Goal: Information Seeking & Learning: Learn about a topic

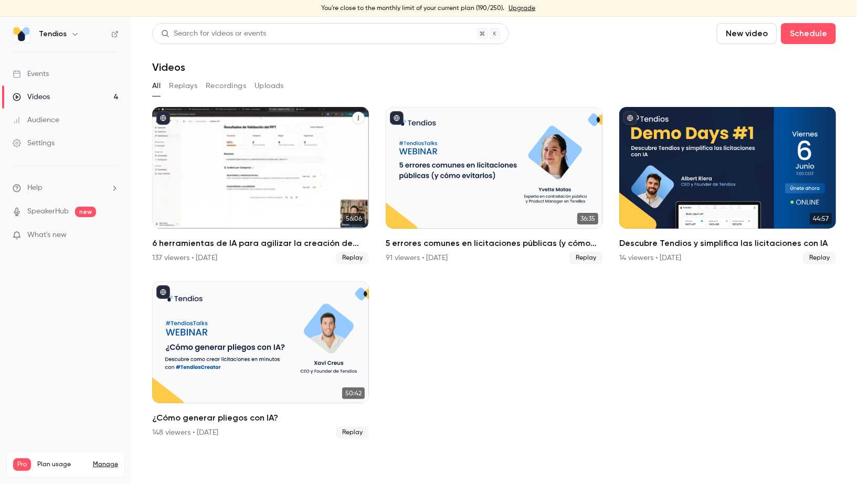
click at [203, 154] on div "6 herramientas de IA para agilizar la creación de expedientes" at bounding box center [260, 168] width 217 height 122
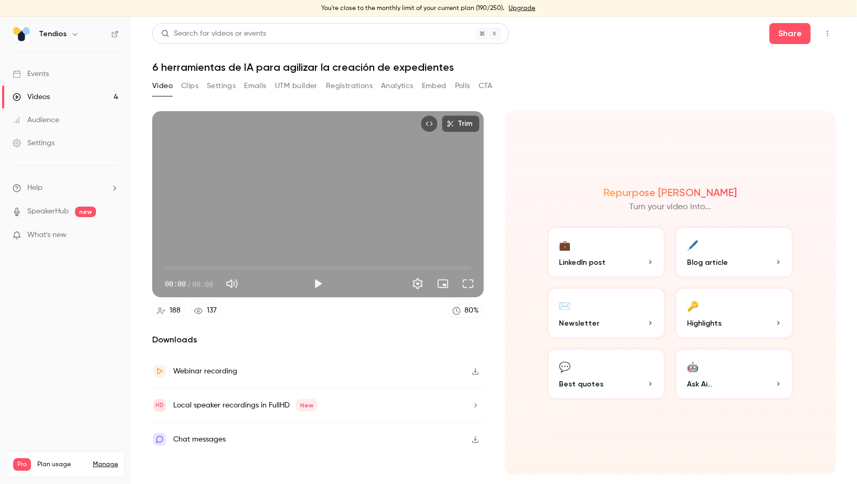
click at [229, 72] on h1 "6 herramientas de IA para agilizar la creación de expedientes" at bounding box center [494, 67] width 684 height 13
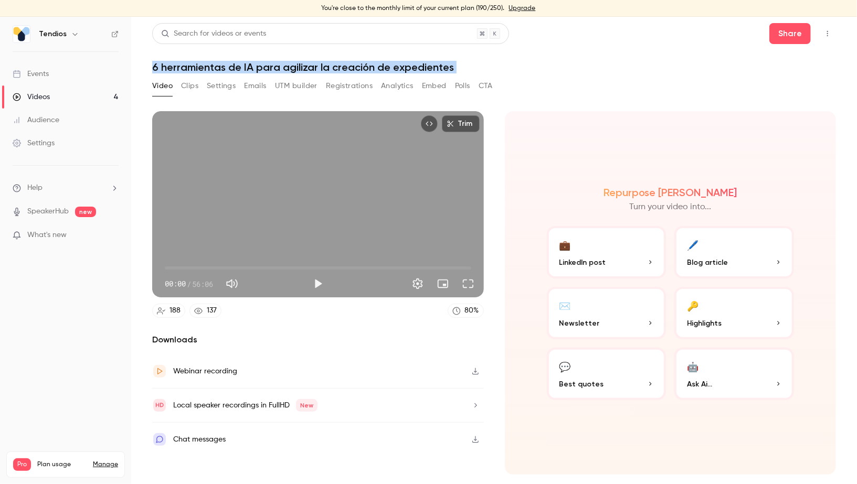
click at [229, 72] on h1 "6 herramientas de IA para agilizar la creación de expedientes" at bounding box center [494, 67] width 684 height 13
copy div "6 herramientas de IA para agilizar la creación de expedientes Video Clips Setti…"
click at [64, 92] on link "Videos 4" at bounding box center [65, 97] width 131 height 23
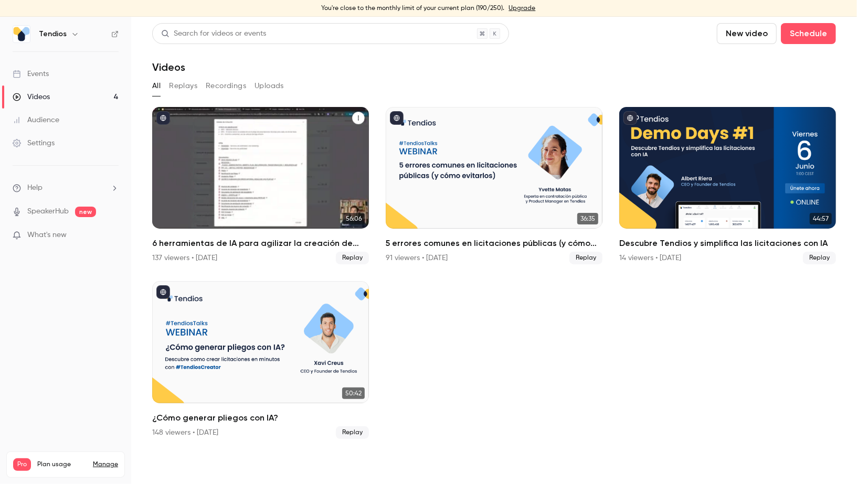
click at [251, 197] on div "6 herramientas de IA para agilizar la creación de expedientes" at bounding box center [260, 168] width 217 height 122
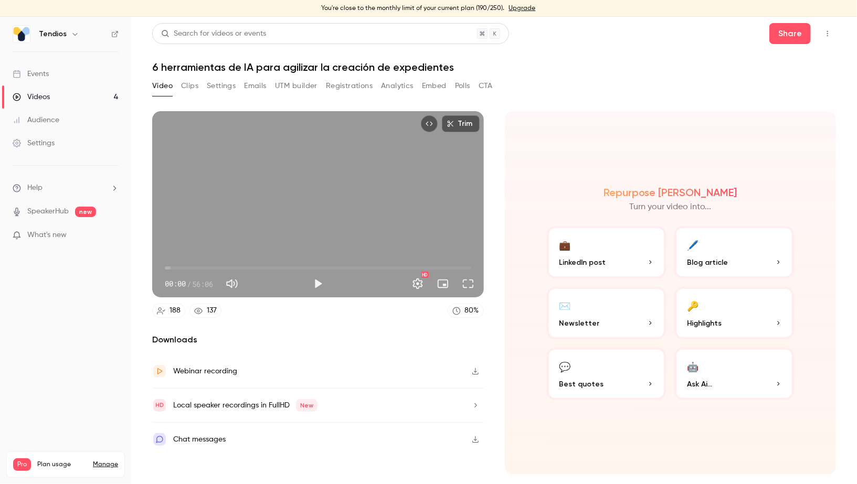
click at [367, 86] on button "Registrations" at bounding box center [349, 86] width 47 height 17
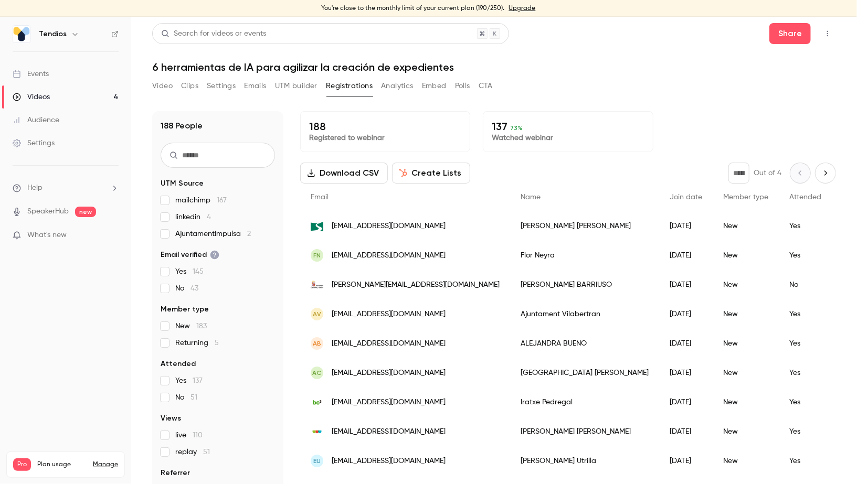
click at [394, 87] on button "Analytics" at bounding box center [397, 86] width 33 height 17
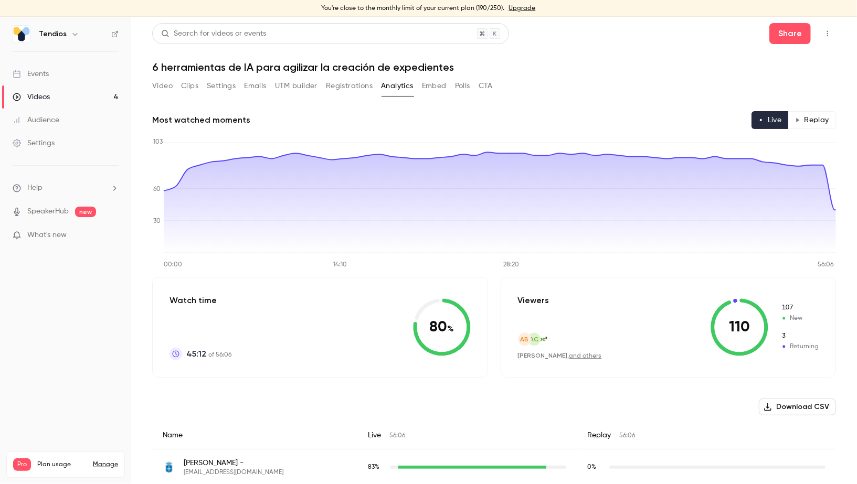
click at [350, 92] on button "Registrations" at bounding box center [349, 86] width 47 height 17
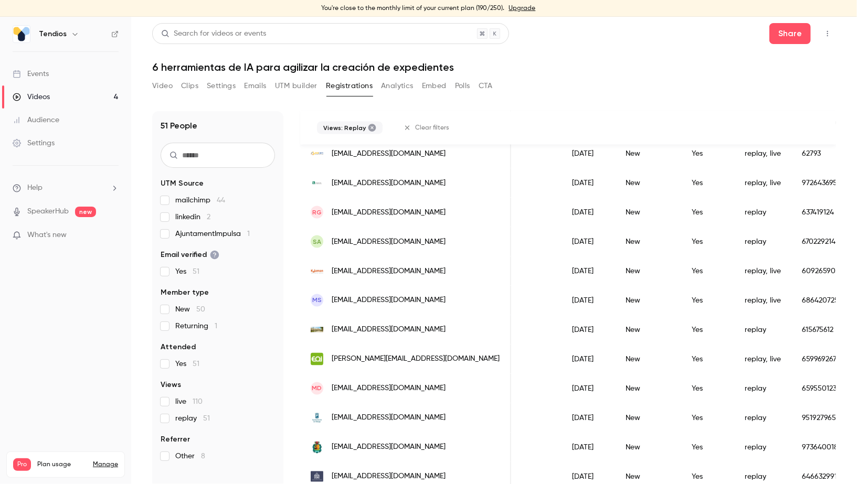
scroll to position [6, 0]
